Goal: Check status: Check status

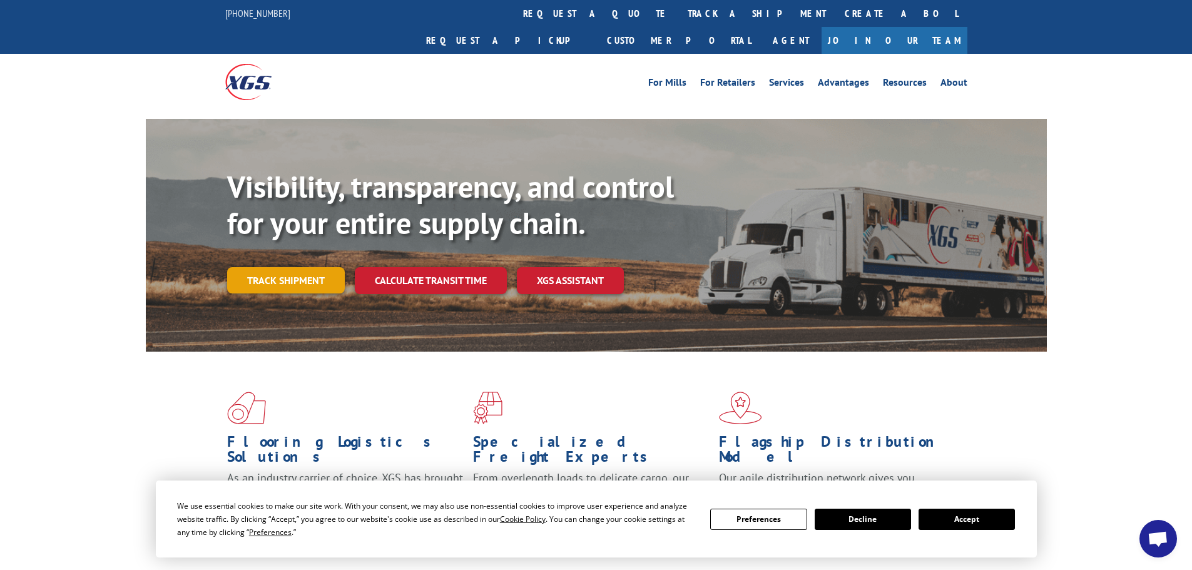
click at [314, 267] on link "Track shipment" at bounding box center [286, 280] width 118 height 26
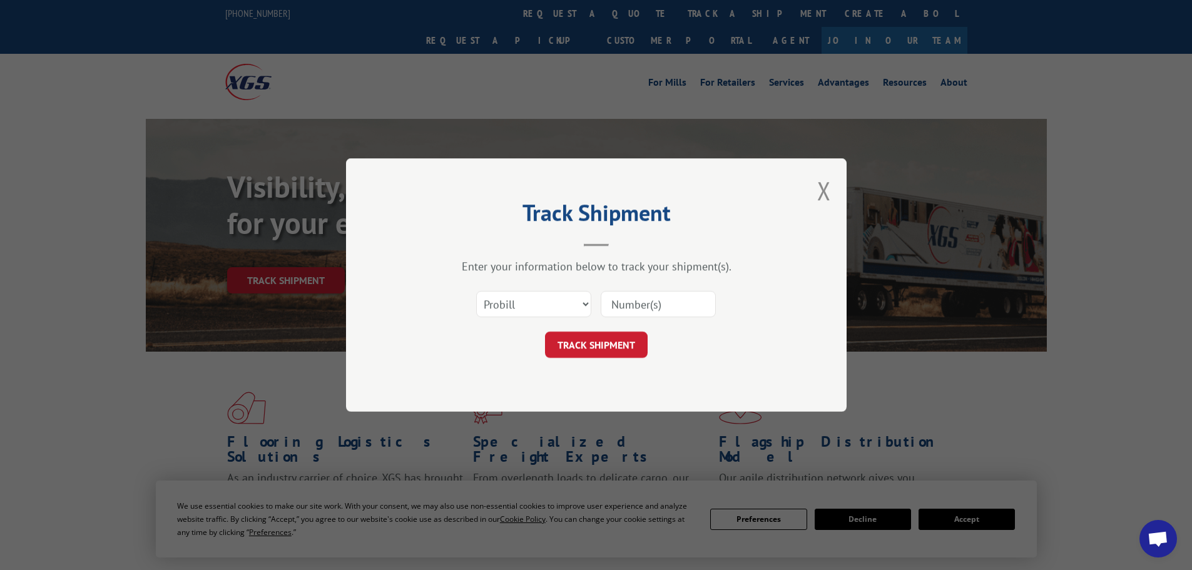
click at [635, 303] on input at bounding box center [658, 304] width 115 height 26
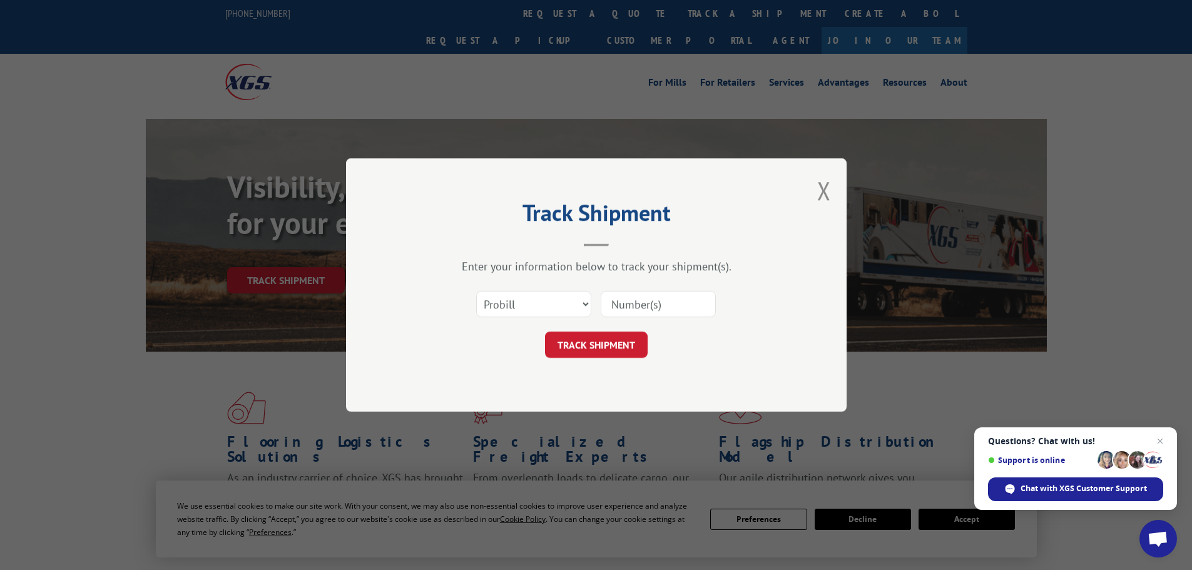
paste input "6882933"
type input "6882933"
click at [522, 307] on select "Select category... Probill BOL PO" at bounding box center [533, 304] width 115 height 26
select select "bol"
click at [476, 291] on select "Select category... Probill BOL PO" at bounding box center [533, 304] width 115 height 26
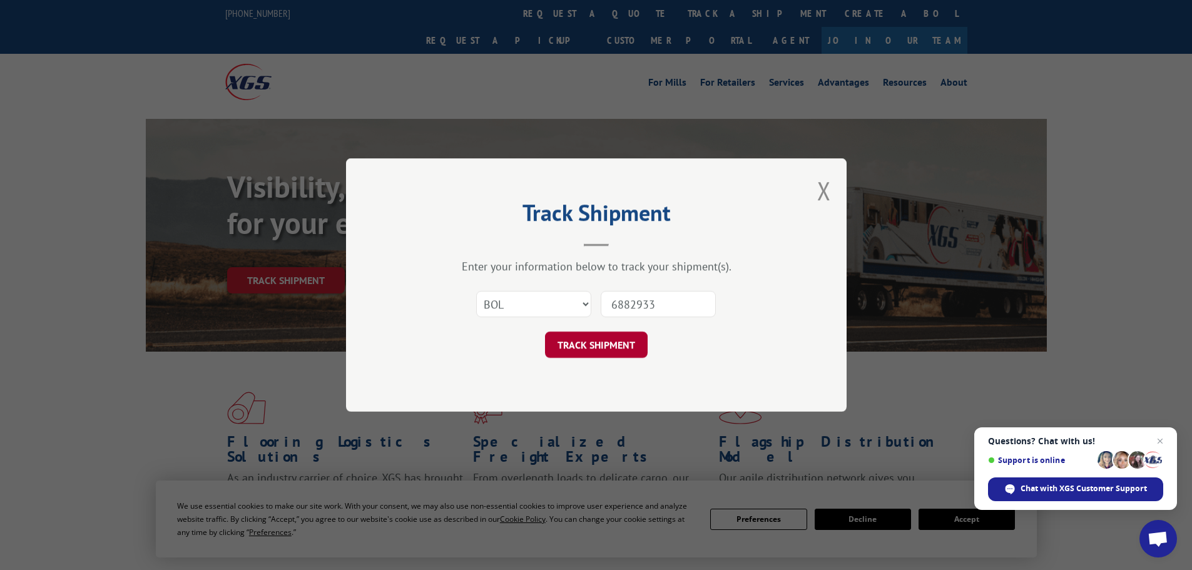
click at [606, 347] on button "TRACK SHIPMENT" at bounding box center [596, 345] width 103 height 26
